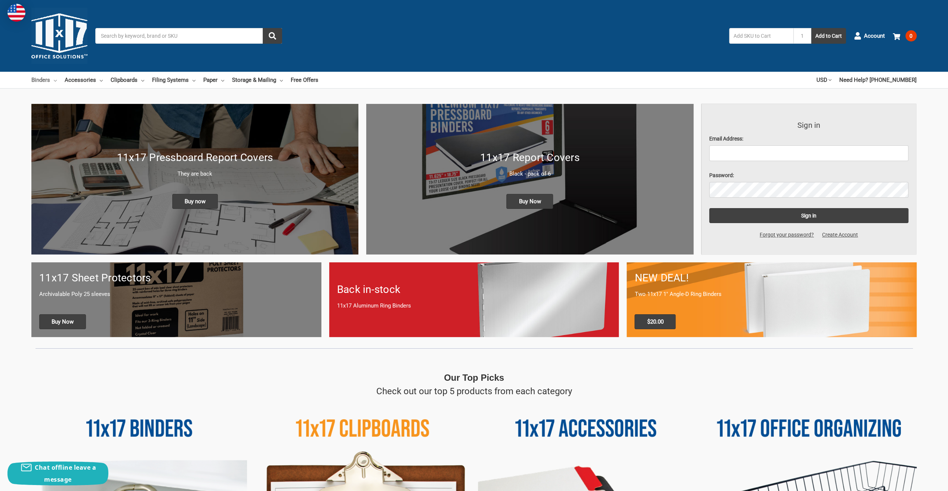
click at [43, 80] on link "Binders" at bounding box center [43, 80] width 25 height 16
click at [35, 77] on link "Binders" at bounding box center [43, 80] width 25 height 16
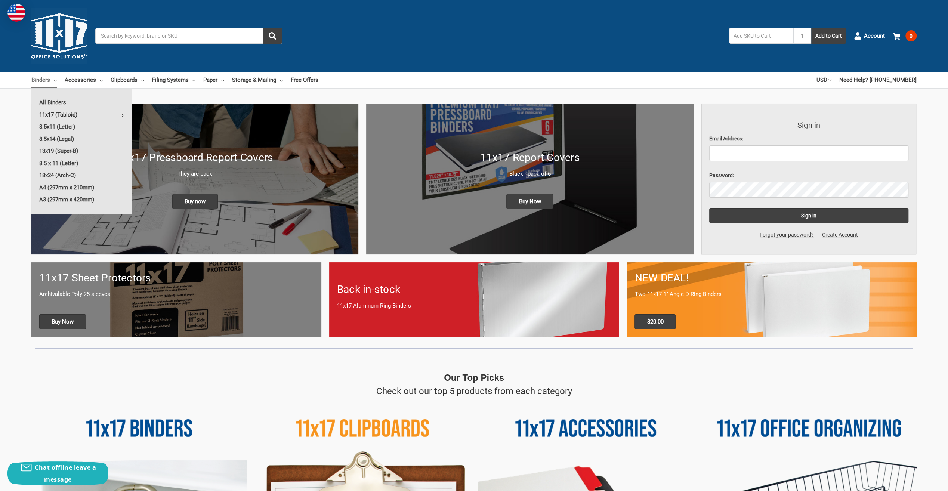
click at [50, 113] on link "11x17 (Tabloid)" at bounding box center [81, 115] width 101 height 12
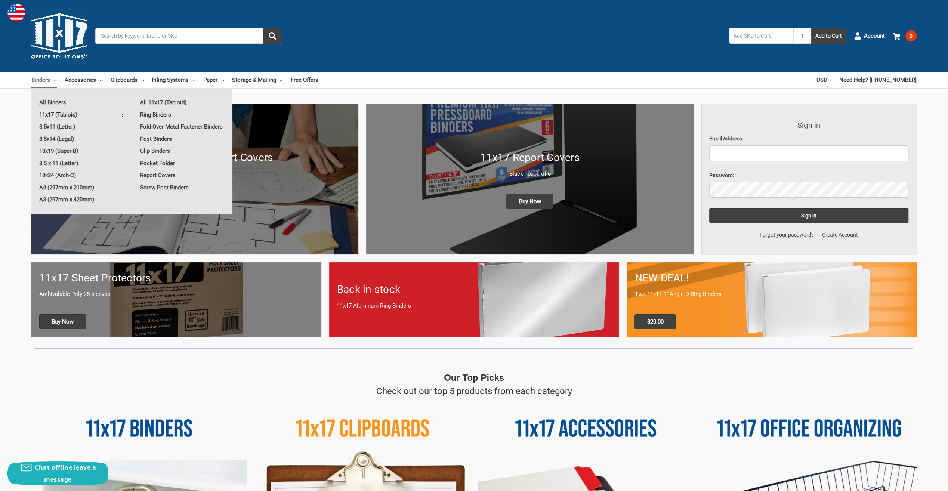
click at [152, 114] on link "Ring Binders" at bounding box center [182, 115] width 100 height 12
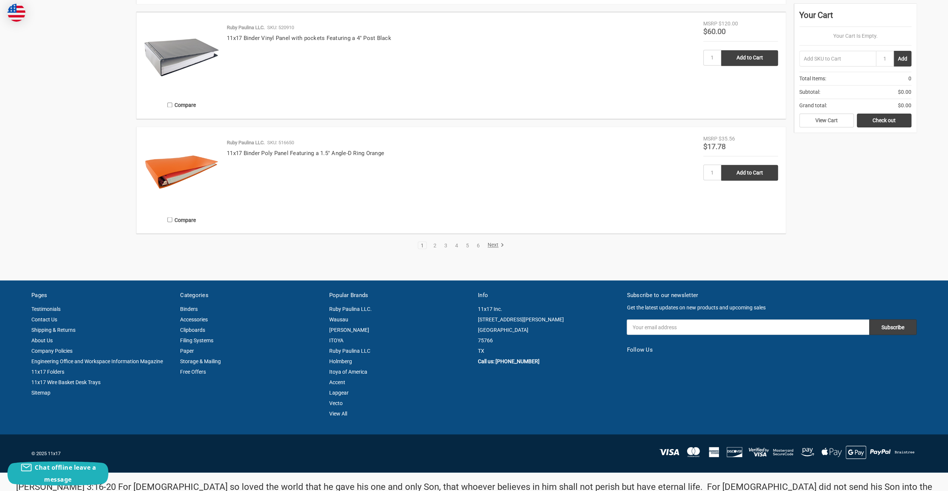
scroll to position [1308, 0]
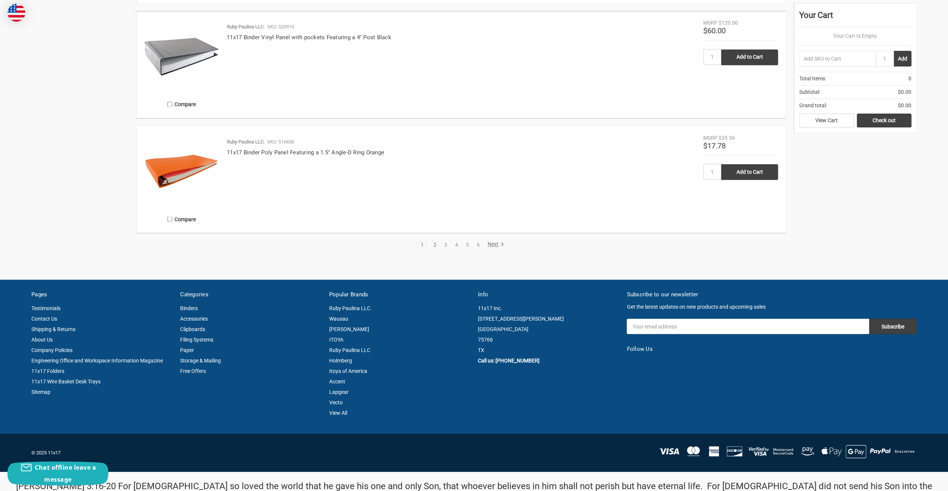
click at [433, 245] on link "2" at bounding box center [435, 244] width 8 height 5
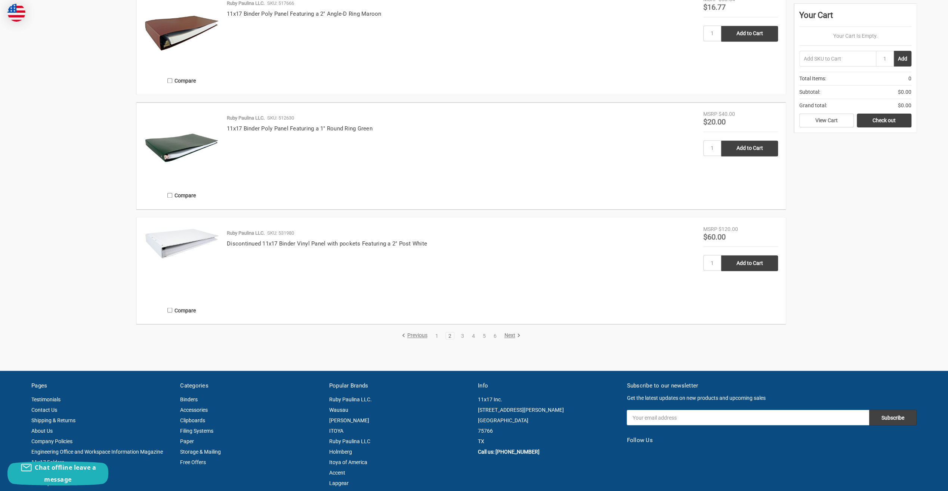
scroll to position [1271, 0]
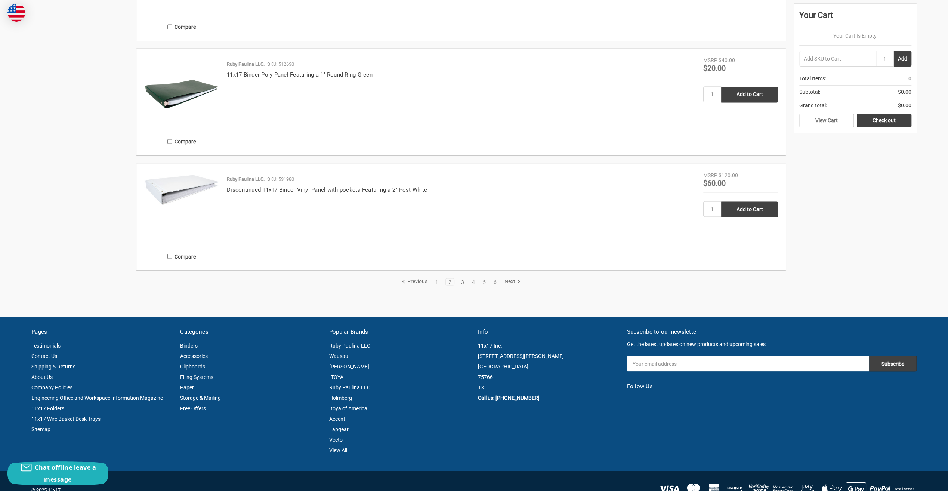
click at [464, 283] on link "3" at bounding box center [463, 281] width 8 height 5
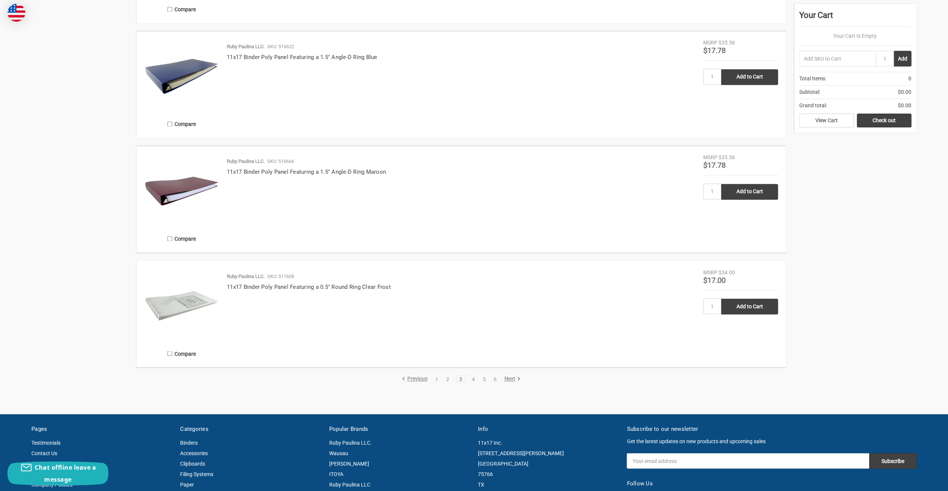
scroll to position [1196, 0]
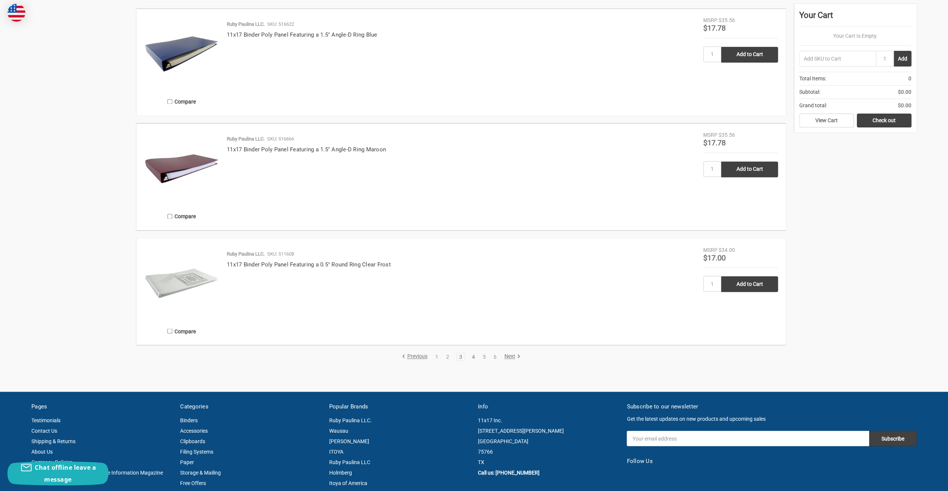
click at [472, 355] on link "4" at bounding box center [473, 356] width 8 height 5
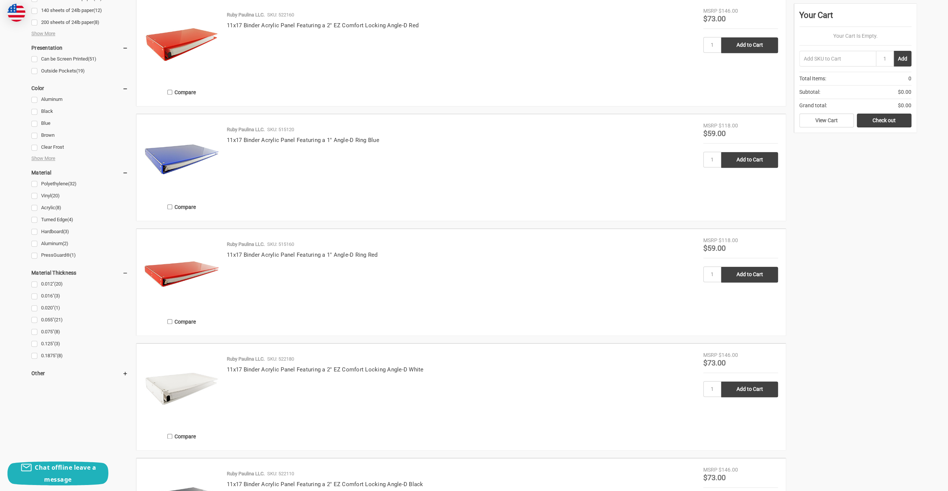
scroll to position [635, 0]
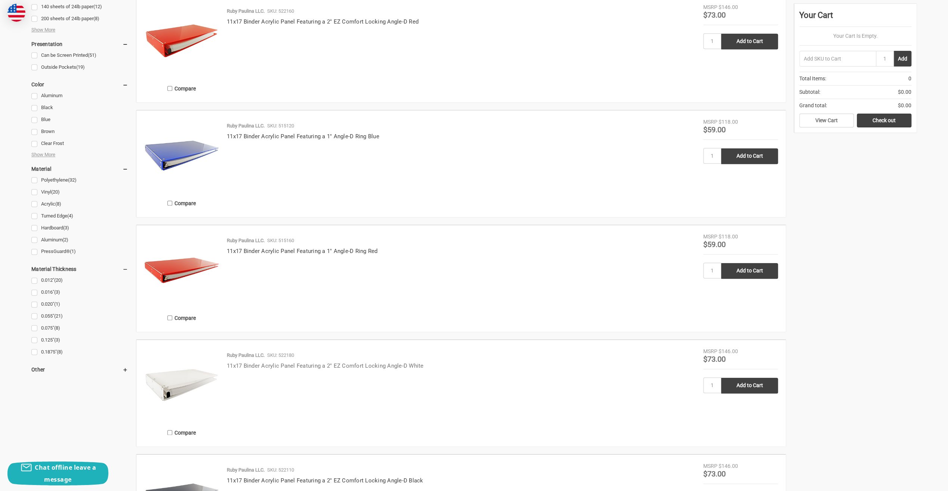
click at [296, 365] on link "11x17 Binder Acrylic Panel Featuring a 2" EZ Comfort Locking Angle-D White" at bounding box center [325, 366] width 197 height 7
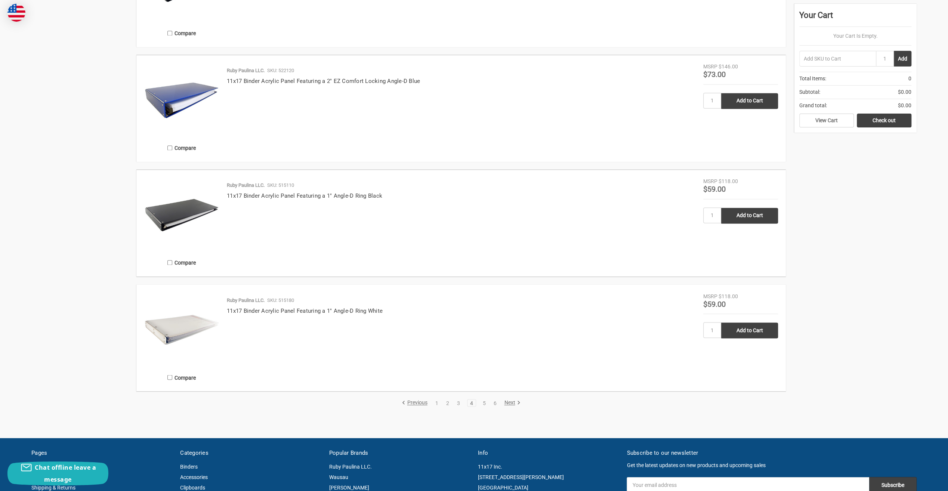
scroll to position [1159, 0]
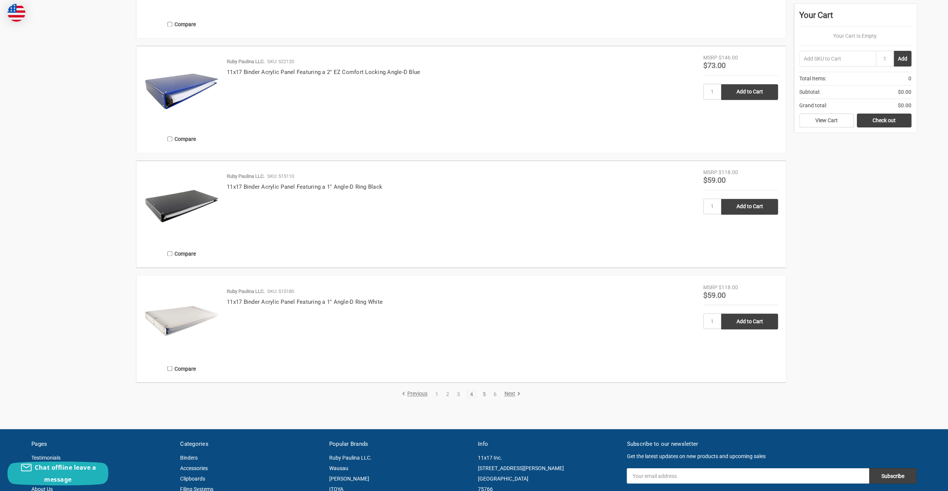
click at [483, 393] on link "5" at bounding box center [484, 393] width 8 height 5
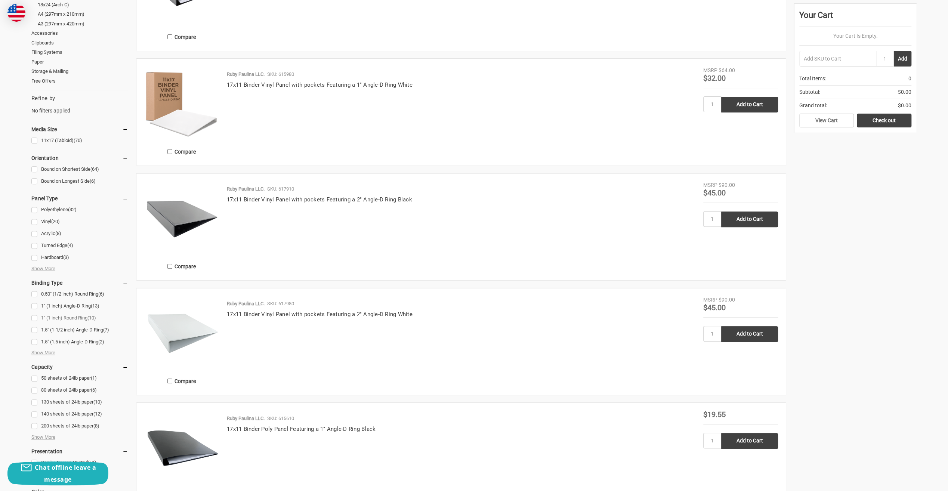
scroll to position [262, 0]
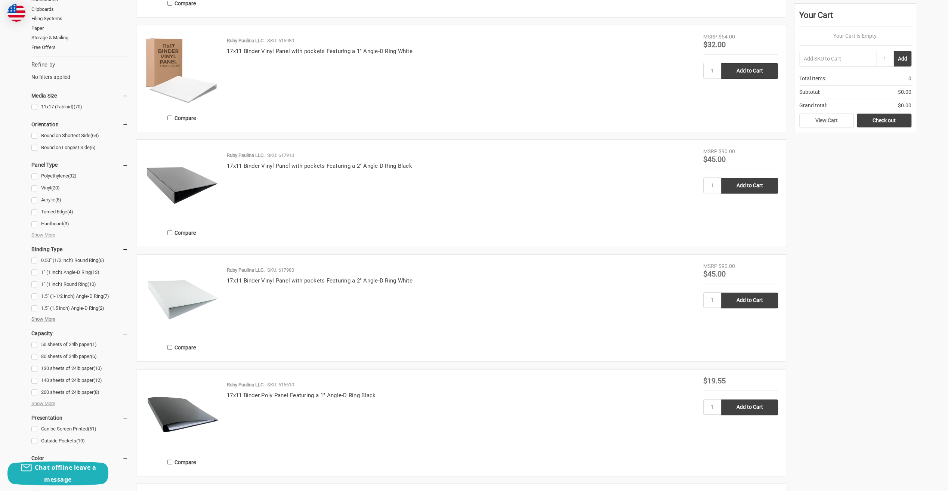
click at [41, 317] on span "Show More" at bounding box center [43, 318] width 24 height 7
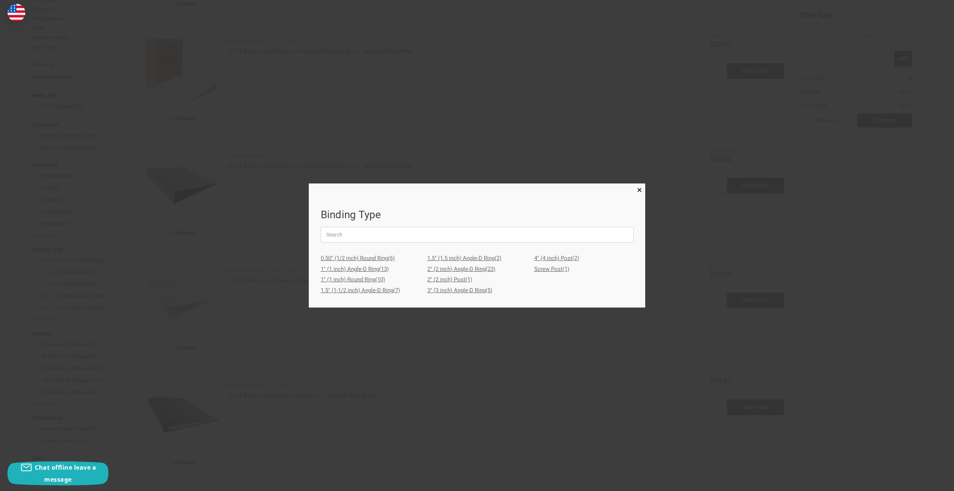
click at [457, 290] on link "3" (3 inch) Angle-D Ring (5)" at bounding box center [476, 290] width 99 height 11
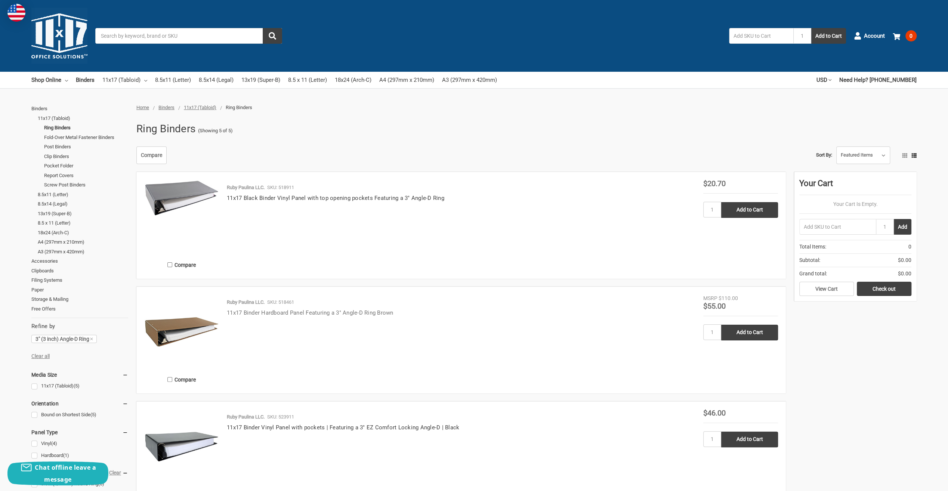
click at [292, 312] on link "11x17 Binder Hardboard Panel Featuring a 3" Angle-D Ring Brown" at bounding box center [310, 312] width 167 height 7
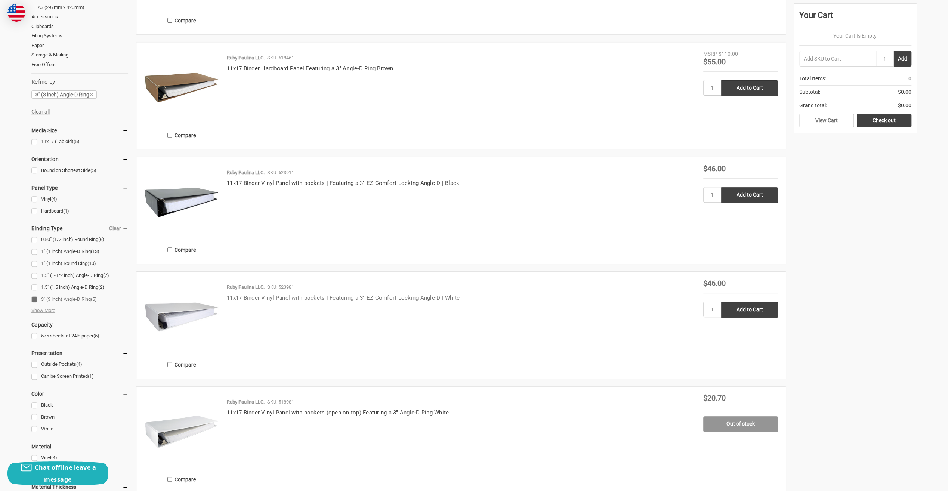
scroll to position [299, 0]
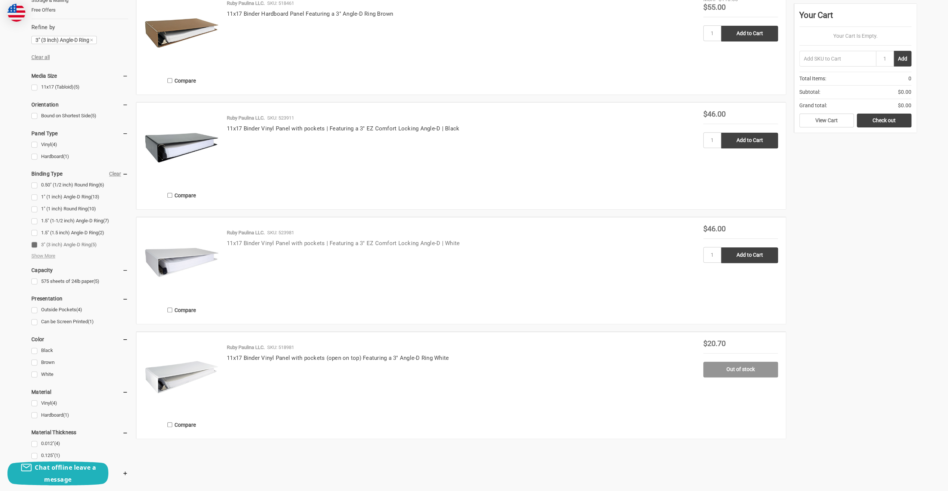
click at [271, 243] on link "11x17 Binder Vinyl Panel with pockets | Featuring a 3" EZ Comfort Locking Angle…" at bounding box center [343, 243] width 233 height 7
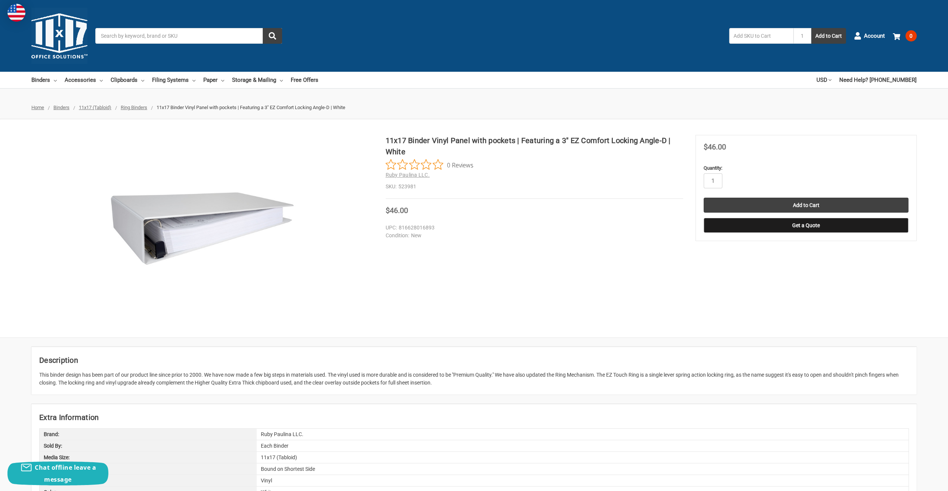
click at [138, 219] on img at bounding box center [202, 228] width 187 height 187
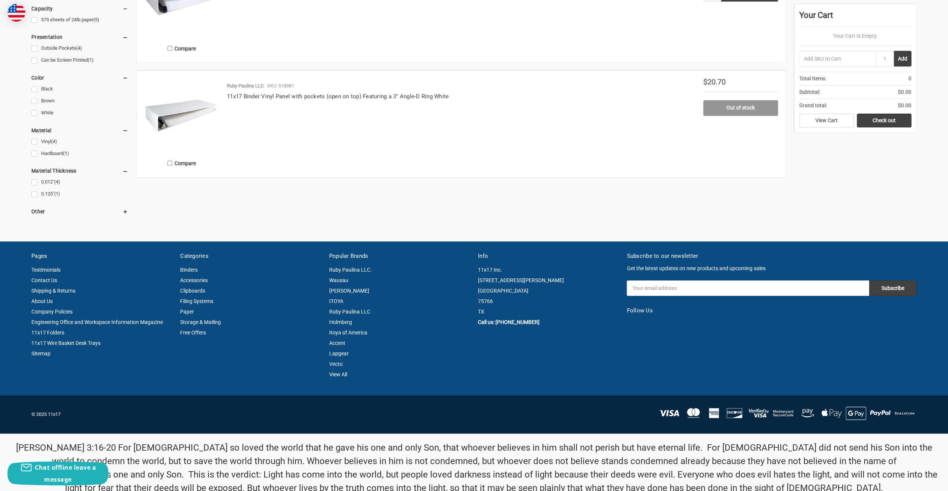
scroll to position [579, 0]
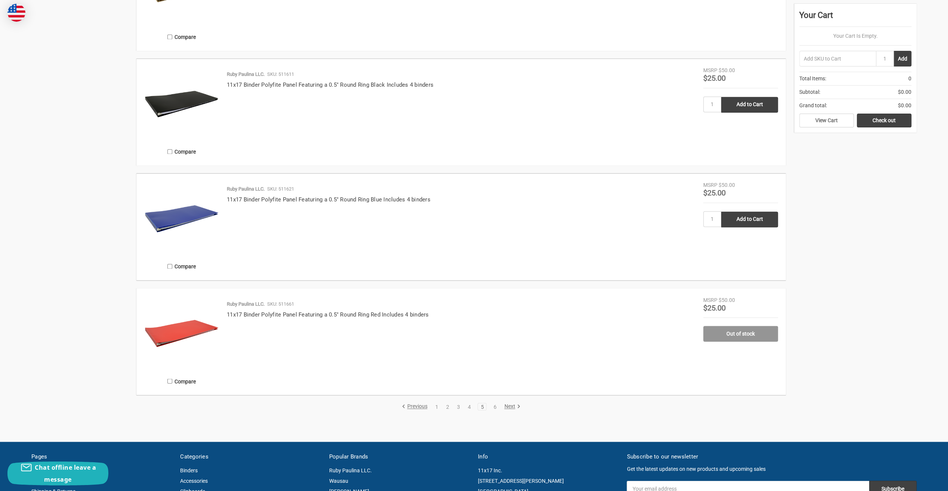
scroll to position [1159, 0]
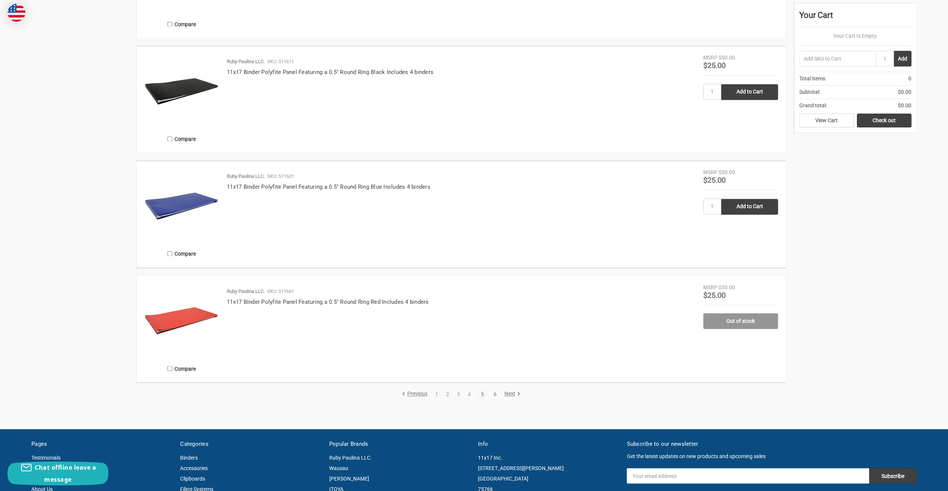
click at [493, 395] on link "6" at bounding box center [495, 393] width 8 height 5
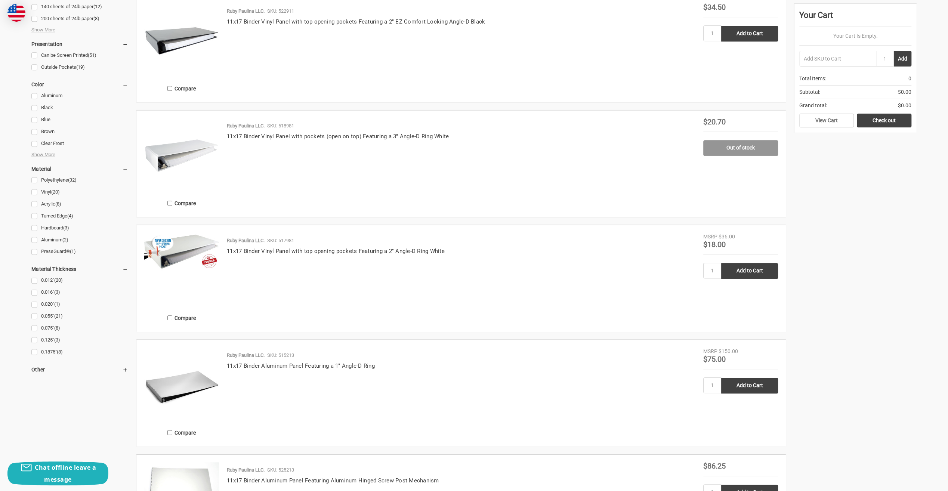
scroll to position [673, 0]
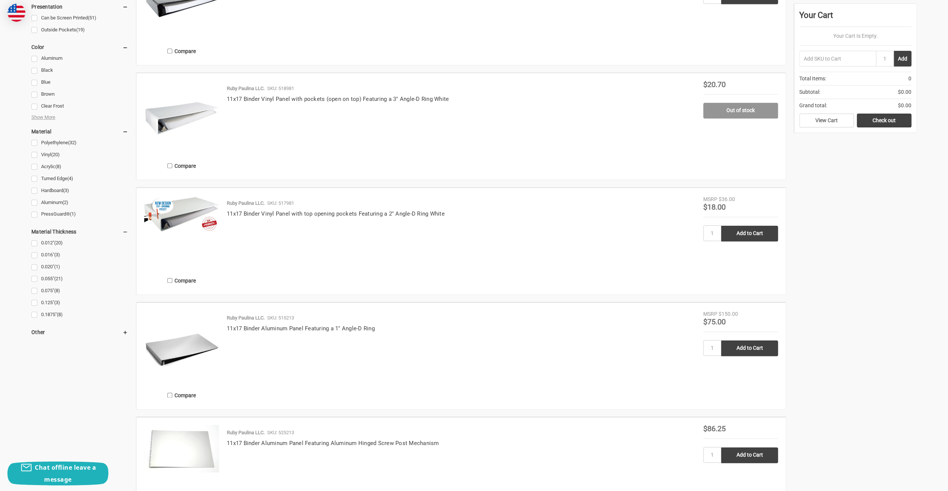
click at [165, 211] on img at bounding box center [181, 213] width 75 height 37
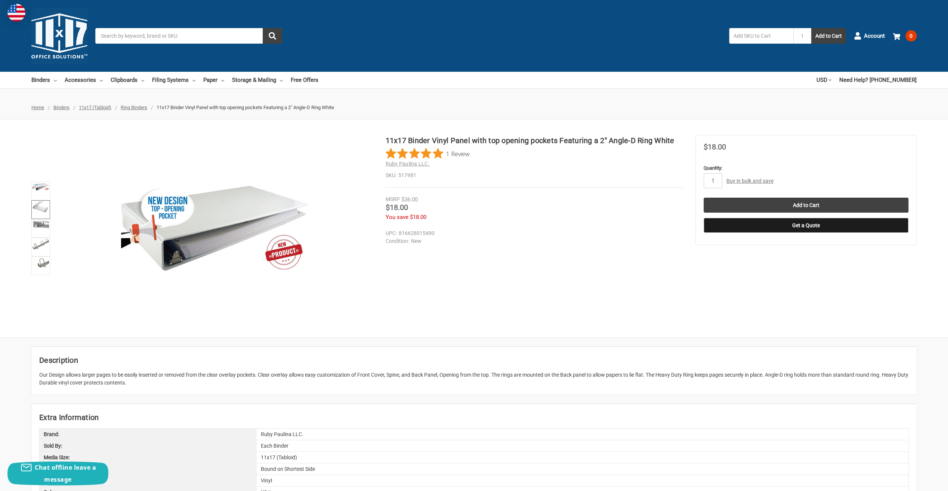
click at [37, 209] on img at bounding box center [41, 206] width 16 height 11
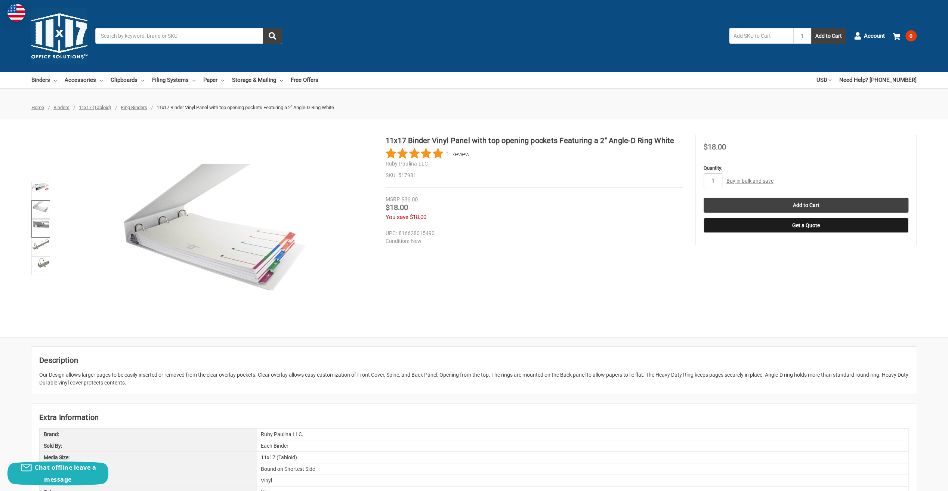
click at [40, 225] on img at bounding box center [41, 225] width 16 height 8
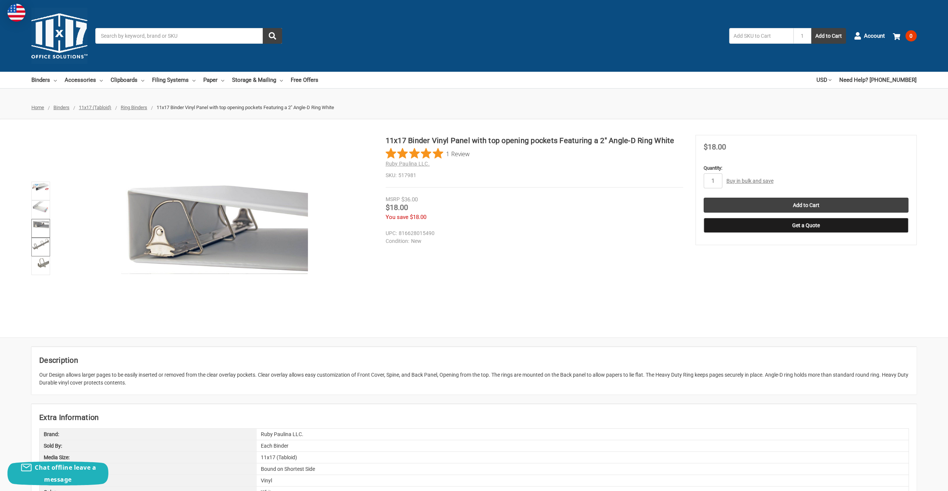
click at [43, 250] on link at bounding box center [40, 247] width 19 height 19
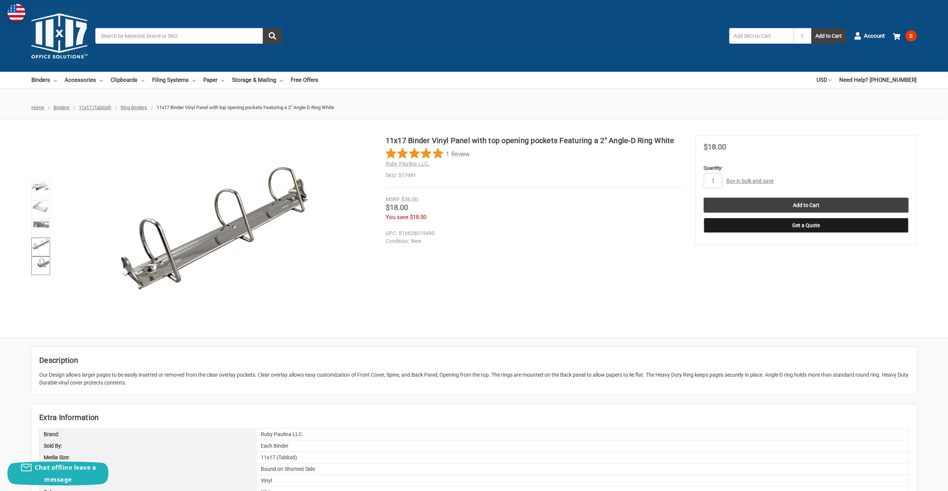
click at [44, 261] on img at bounding box center [41, 263] width 16 height 11
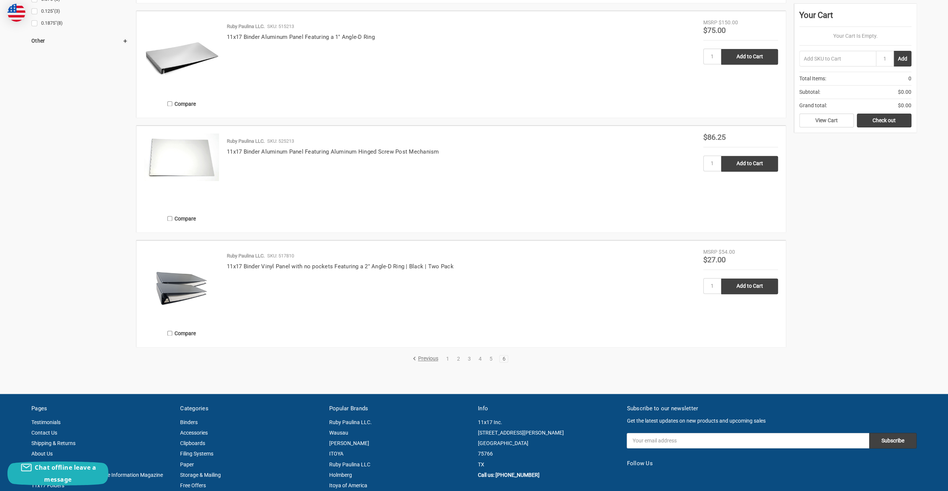
scroll to position [972, 0]
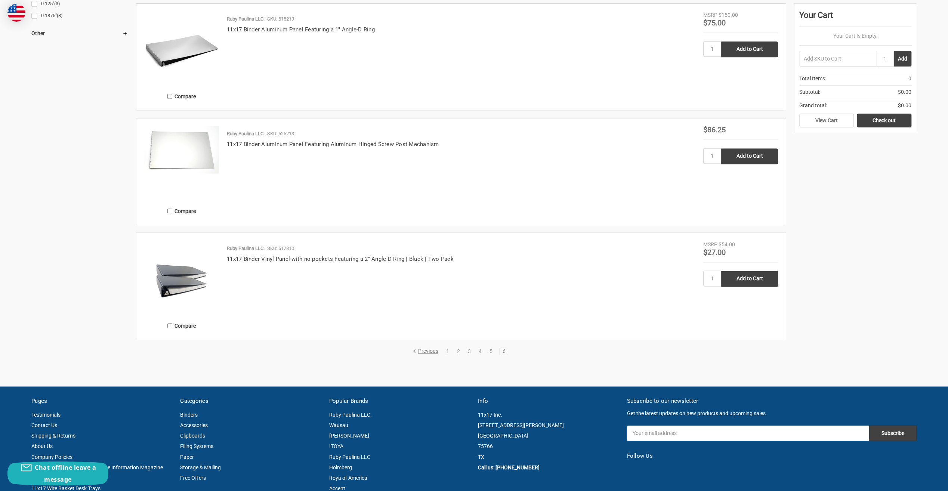
click at [185, 53] on img at bounding box center [181, 48] width 75 height 75
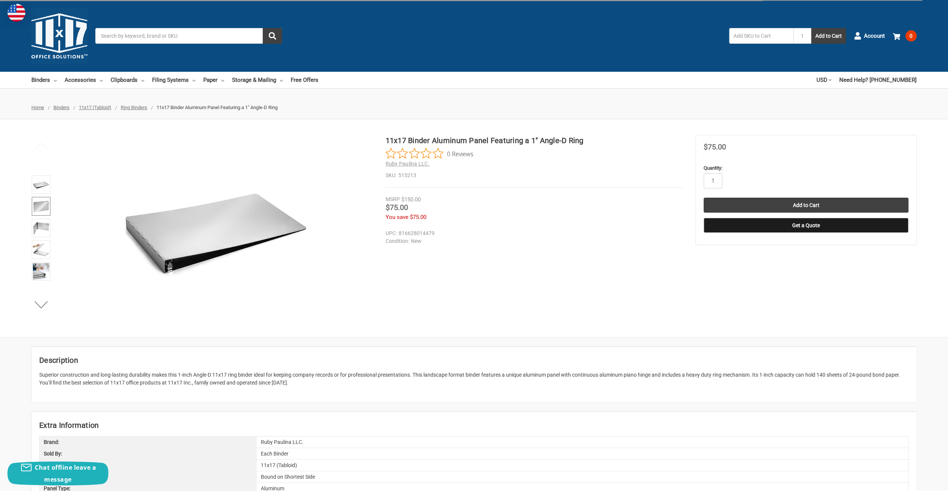
click at [42, 204] on img at bounding box center [41, 206] width 16 height 16
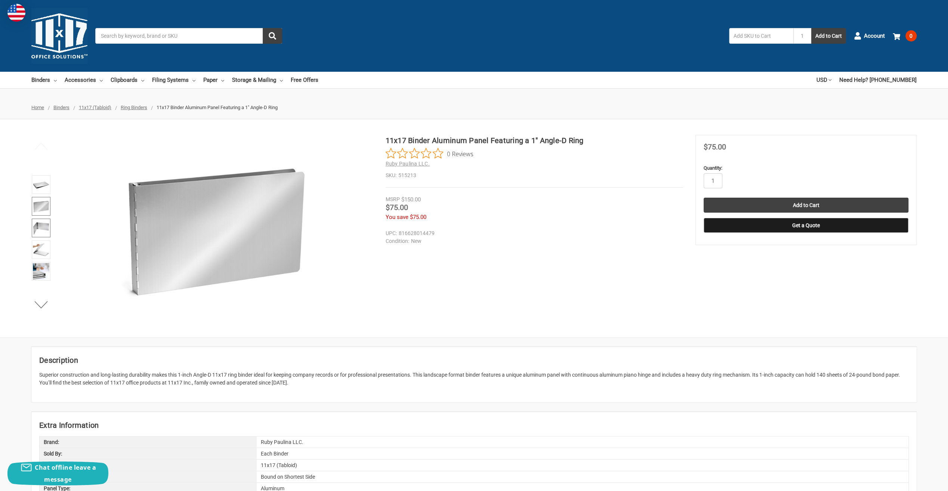
click at [46, 224] on img at bounding box center [41, 228] width 16 height 16
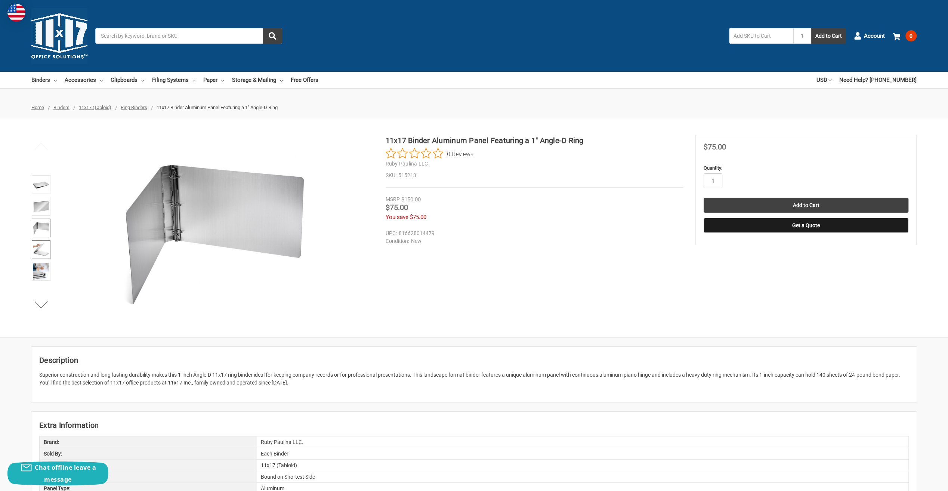
click at [41, 246] on img at bounding box center [41, 249] width 16 height 16
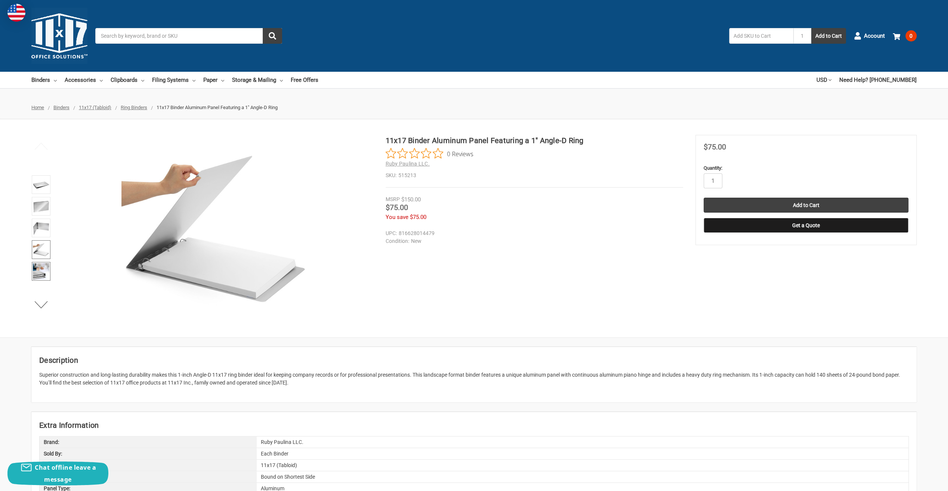
click at [40, 269] on img at bounding box center [41, 271] width 16 height 16
